Goal: Task Accomplishment & Management: Manage account settings

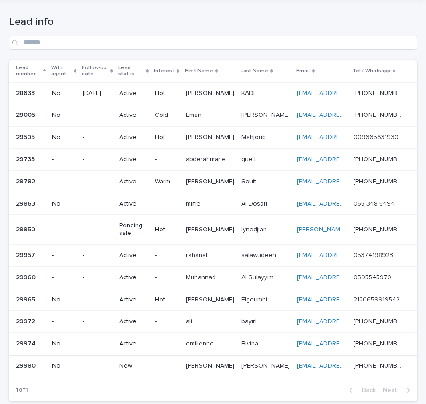
scroll to position [75, 0]
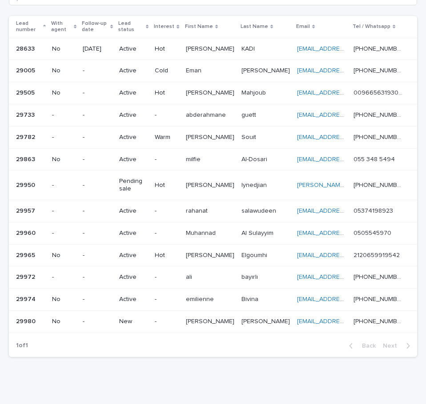
click at [216, 324] on p "[PERSON_NAME]" at bounding box center [211, 320] width 50 height 9
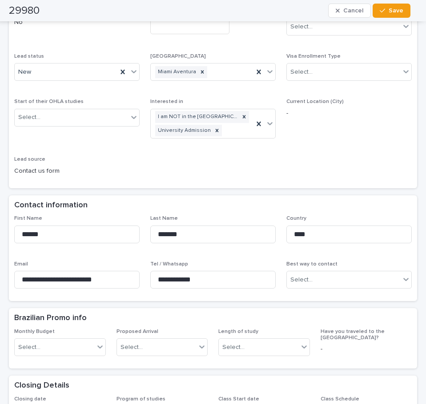
scroll to position [133, 0]
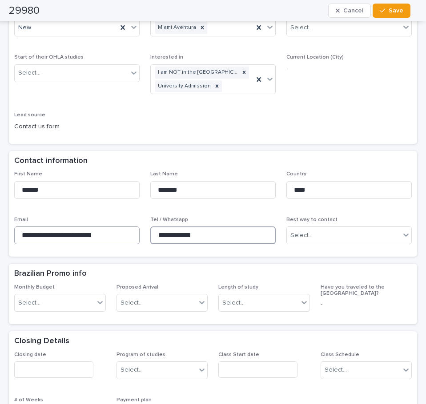
drag, startPoint x: 220, startPoint y: 238, endPoint x: 56, endPoint y: 237, distance: 164.0
click at [56, 237] on div "**********" at bounding box center [212, 211] width 397 height 80
click at [132, 30] on icon at bounding box center [133, 27] width 9 height 9
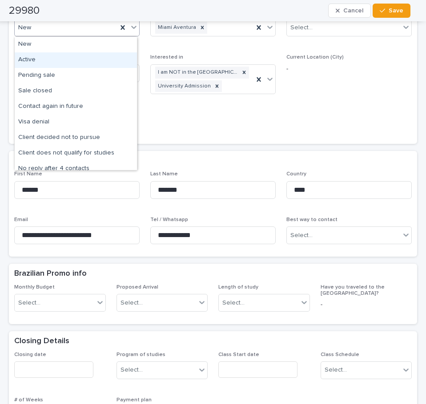
click at [107, 56] on div "Active" at bounding box center [76, 60] width 122 height 16
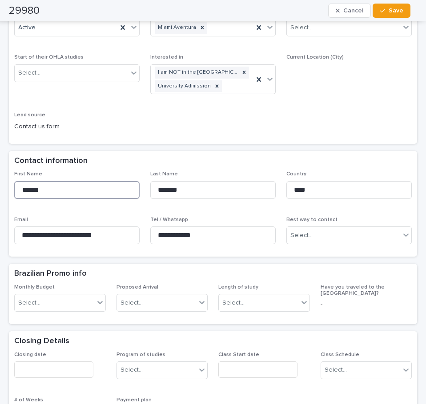
drag, startPoint x: 61, startPoint y: 184, endPoint x: 0, endPoint y: 179, distance: 62.0
click at [0, 179] on html "**********" at bounding box center [213, 202] width 426 height 404
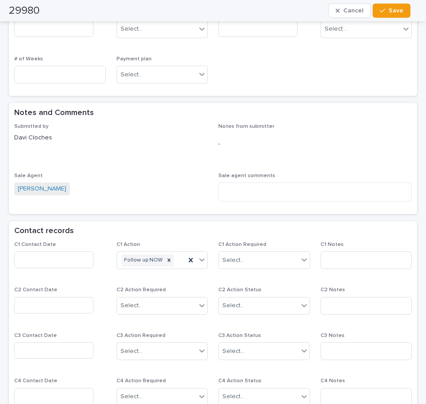
scroll to position [489, 0]
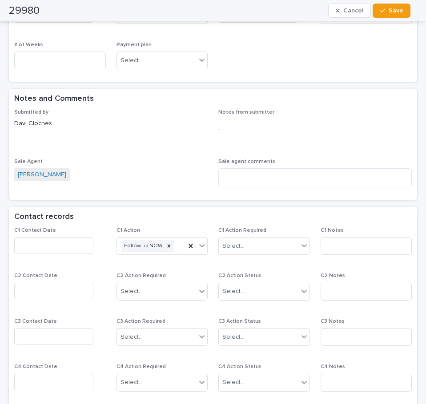
click at [61, 259] on div "C1 Contact Date" at bounding box center [60, 245] width 92 height 34
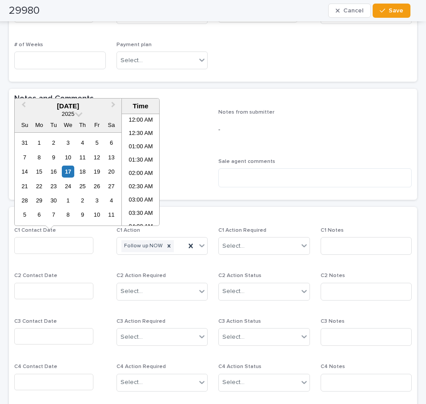
click at [58, 246] on input "text" at bounding box center [53, 245] width 79 height 16
click at [72, 172] on div "17" at bounding box center [68, 172] width 12 height 12
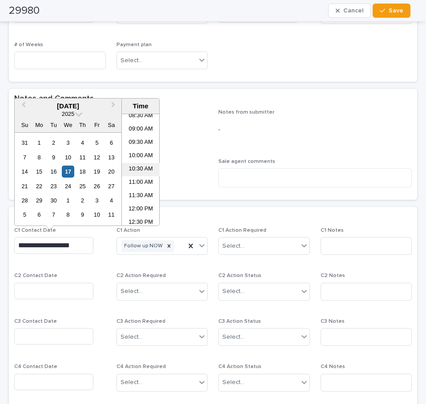
click at [140, 171] on li "10:30 AM" at bounding box center [141, 169] width 38 height 13
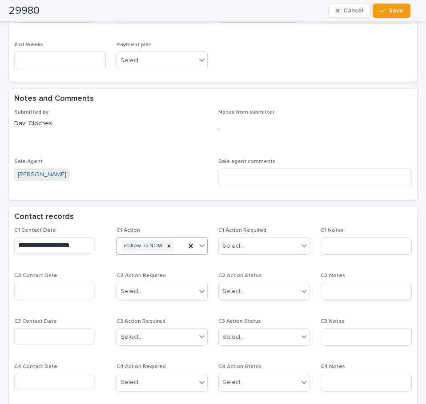
type input "**********"
click at [204, 248] on div "**********" at bounding box center [212, 382] width 397 height 308
click at [200, 248] on icon at bounding box center [201, 245] width 9 height 9
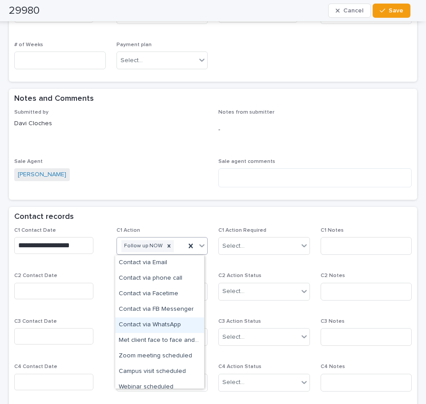
click at [171, 322] on div "Contact via WhatsApp" at bounding box center [159, 326] width 89 height 16
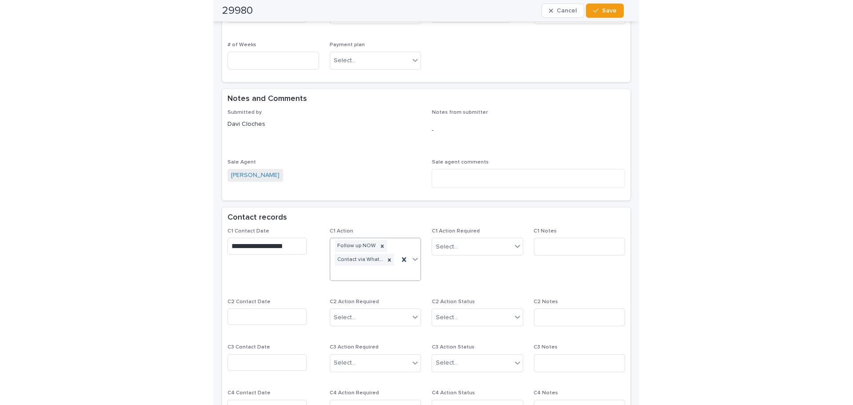
scroll to position [501, 0]
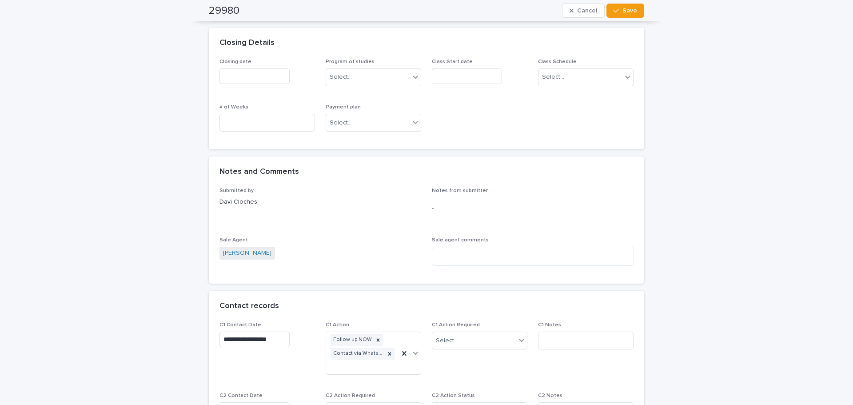
click at [168, 147] on div "**********" at bounding box center [426, 122] width 853 height 1190
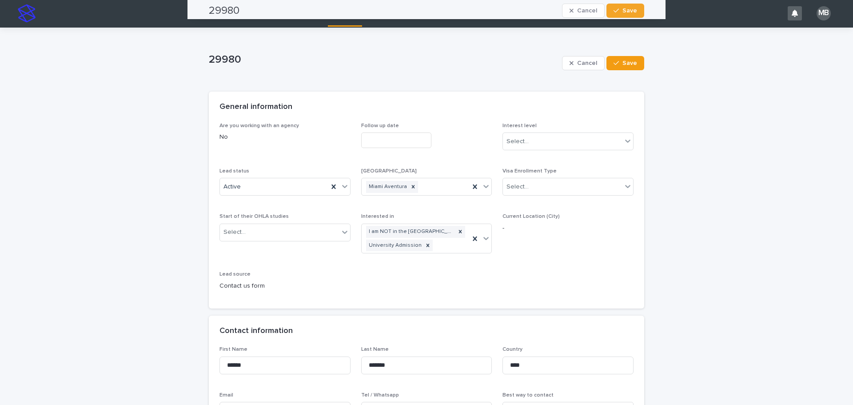
scroll to position [0, 0]
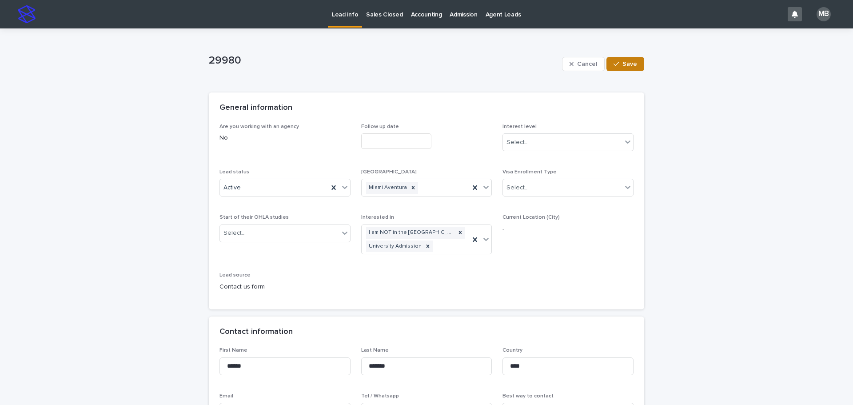
click at [425, 69] on button "Save" at bounding box center [626, 64] width 38 height 14
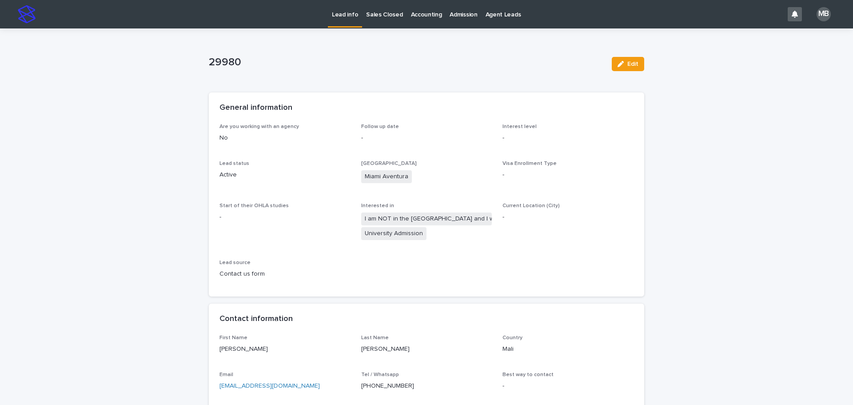
click at [349, 16] on p "Lead info" at bounding box center [345, 9] width 26 height 19
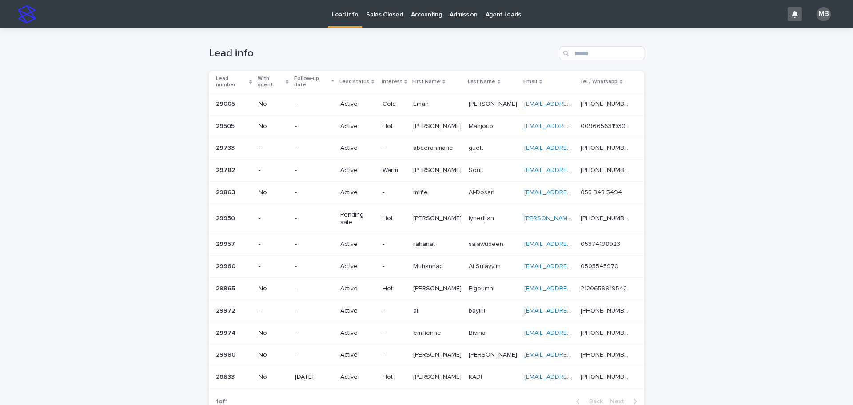
click at [425, 94] on div "Loading... Saving… Loading... Saving… Lead info Lead number With agent Follow-u…" at bounding box center [426, 246] width 853 height 436
click at [425, 169] on div "Loading... Saving… Loading... Saving… Lead info Lead number With agent Follow-u…" at bounding box center [426, 246] width 853 height 436
click at [376, 15] on p "Sales Closed" at bounding box center [384, 9] width 36 height 19
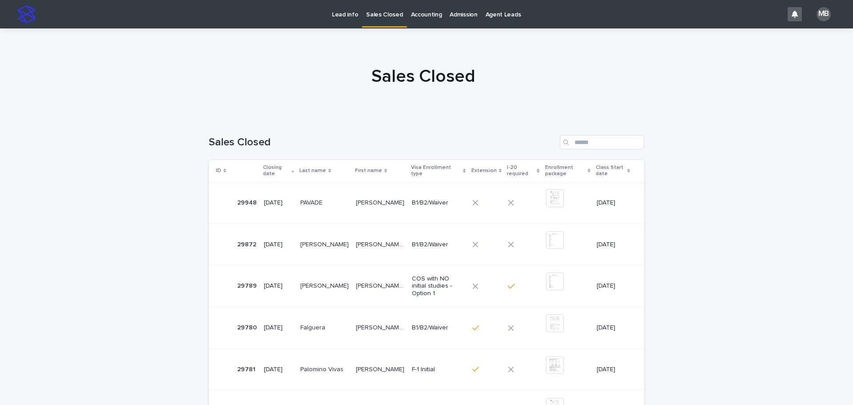
click at [332, 10] on div "Lead info" at bounding box center [345, 9] width 34 height 19
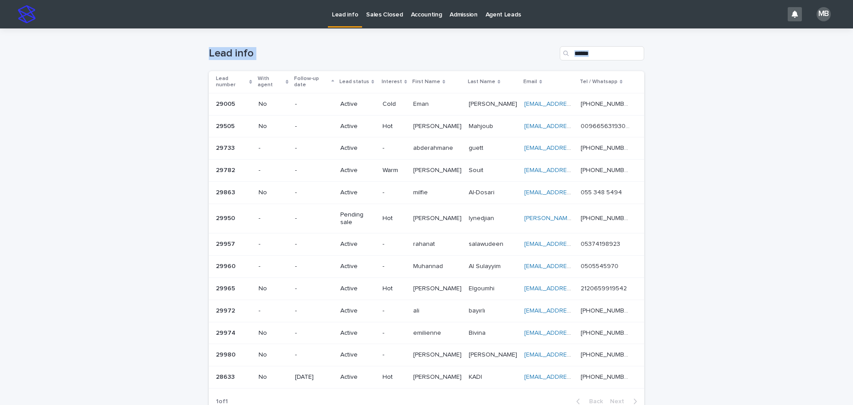
drag, startPoint x: 714, startPoint y: 337, endPoint x: 725, endPoint y: 326, distance: 15.4
click at [425, 327] on div "Loading... Saving… Loading... Saving… Lead info Lead number With agent Follow-u…" at bounding box center [426, 246] width 853 height 436
click at [425, 319] on div "Loading... Saving… Loading... Saving… Lead info Lead number With agent Follow-u…" at bounding box center [426, 246] width 853 height 436
click at [378, 12] on p "Sales Closed" at bounding box center [384, 9] width 36 height 19
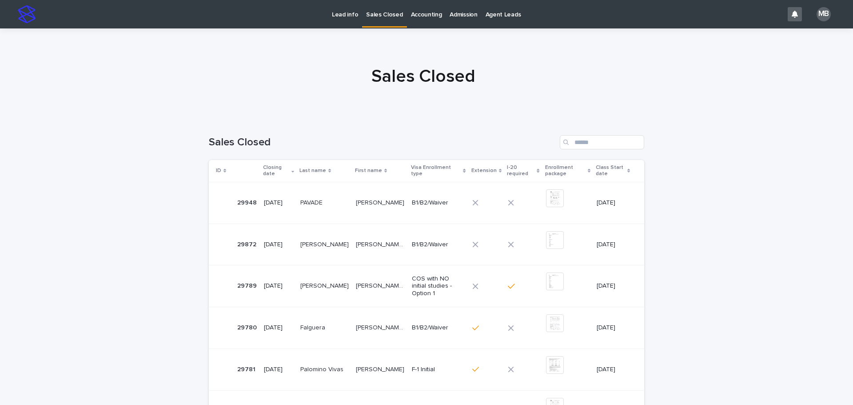
click at [345, 12] on p "Lead info" at bounding box center [345, 9] width 26 height 19
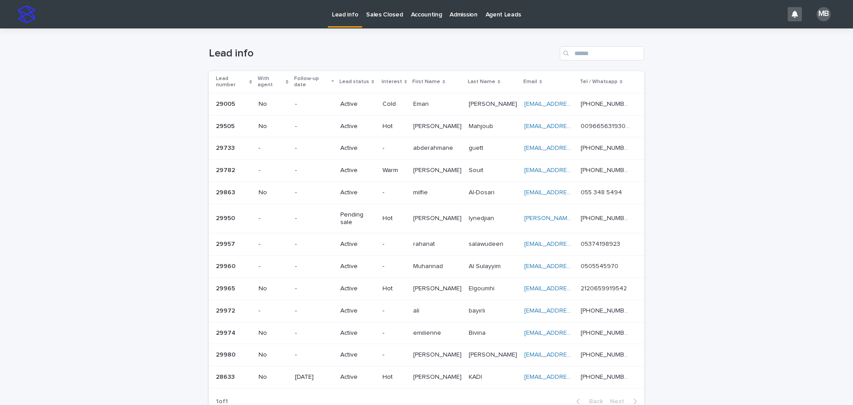
click at [246, 73] on th "Lead number" at bounding box center [232, 82] width 46 height 22
click at [246, 74] on div "Lead number" at bounding box center [234, 82] width 36 height 16
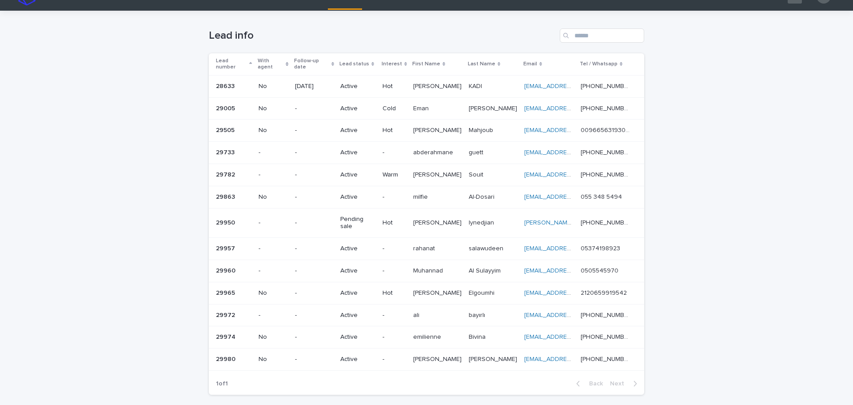
scroll to position [29, 0]
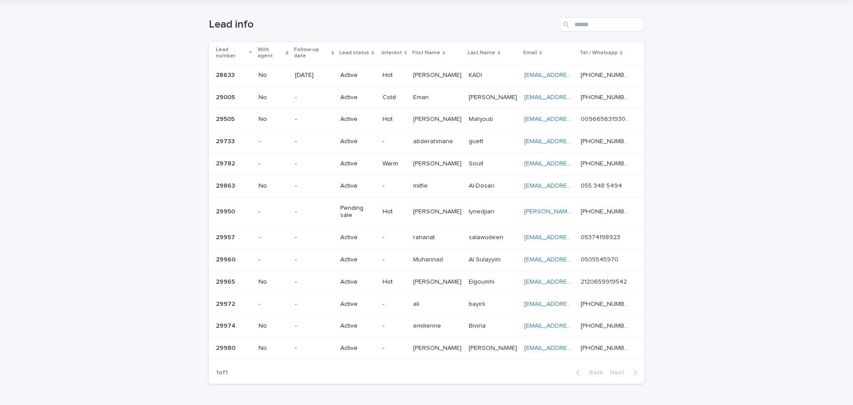
click at [425, 179] on div "Loading... Saving… Loading... Saving… Lead info Lead number With agent Follow-u…" at bounding box center [426, 218] width 853 height 436
